Goal: Task Accomplishment & Management: Use online tool/utility

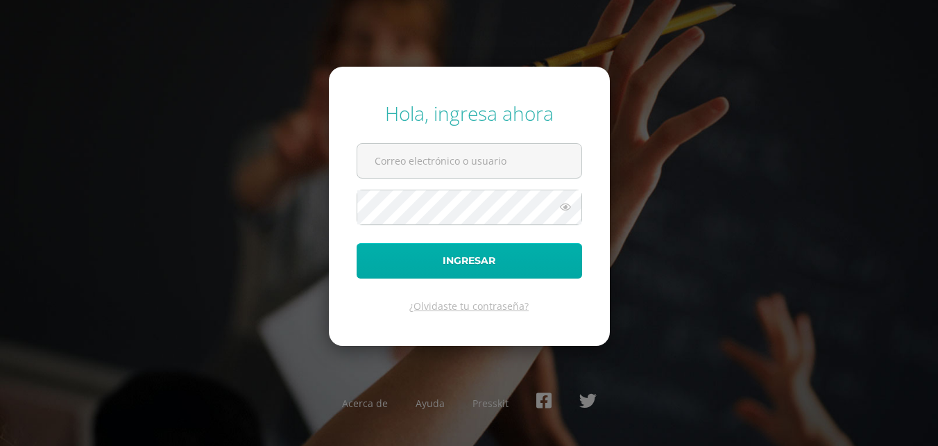
type input "2020852"
click at [489, 260] on button "Ingresar" at bounding box center [470, 260] width 226 height 35
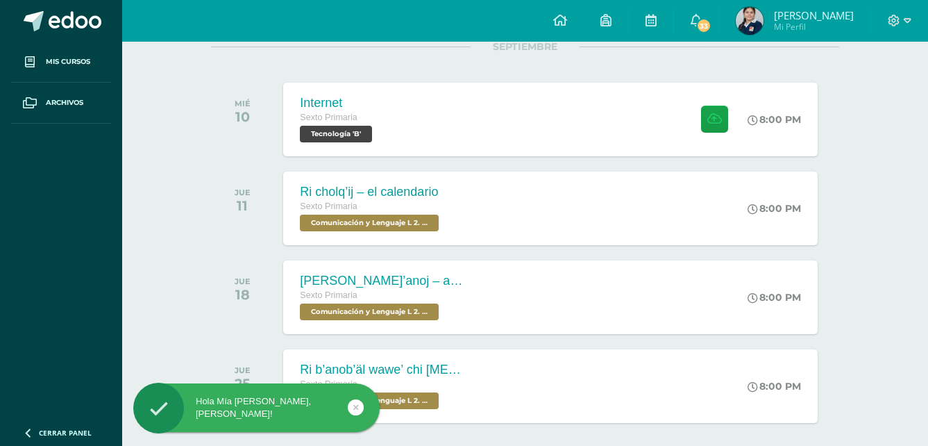
scroll to position [208, 0]
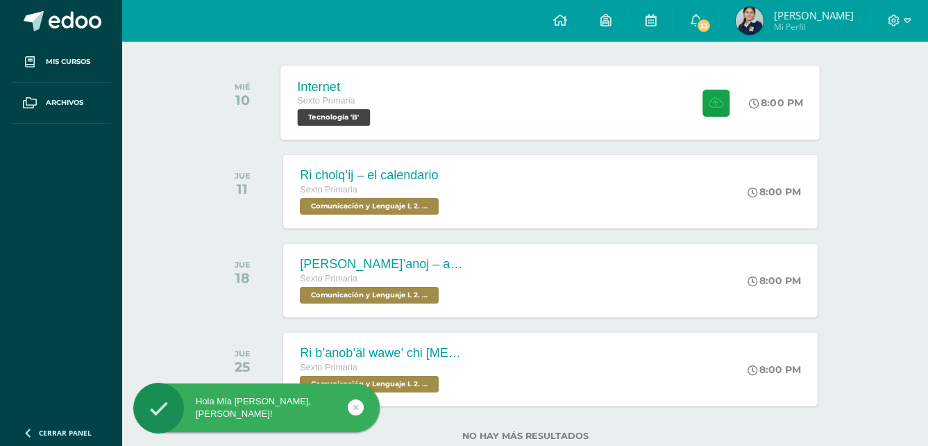
click at [698, 103] on span at bounding box center [713, 102] width 34 height 27
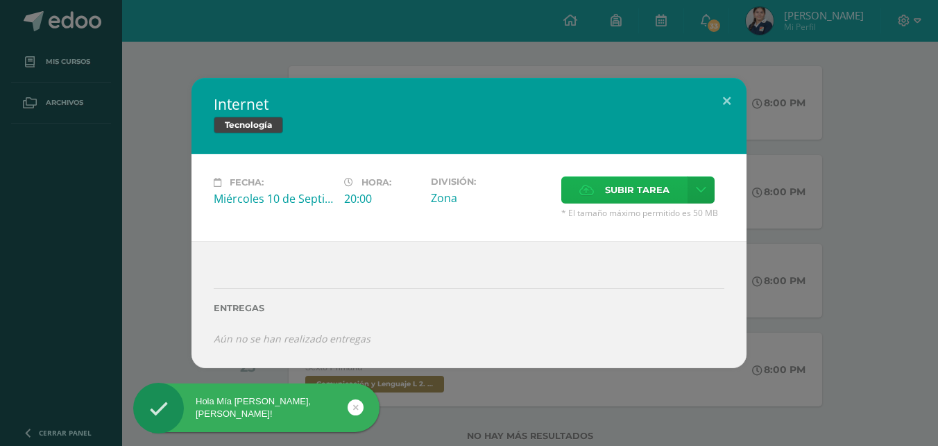
click at [625, 190] on span "Subir tarea" at bounding box center [637, 190] width 65 height 26
click at [0, 0] on input "Subir tarea" at bounding box center [0, 0] width 0 height 0
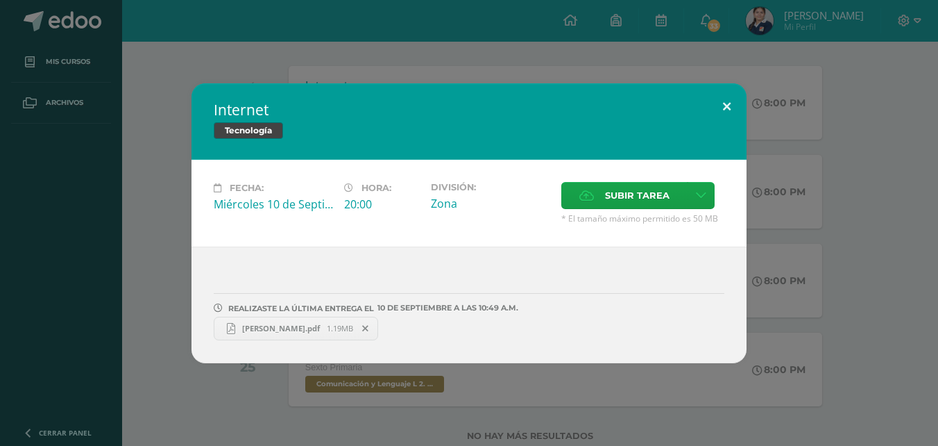
click at [730, 105] on button at bounding box center [727, 106] width 40 height 47
